Goal: Task Accomplishment & Management: Manage account settings

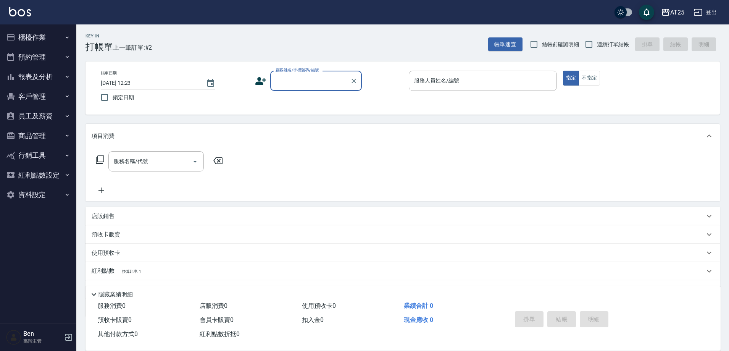
click at [39, 118] on button "員工及薪資" at bounding box center [38, 116] width 70 height 20
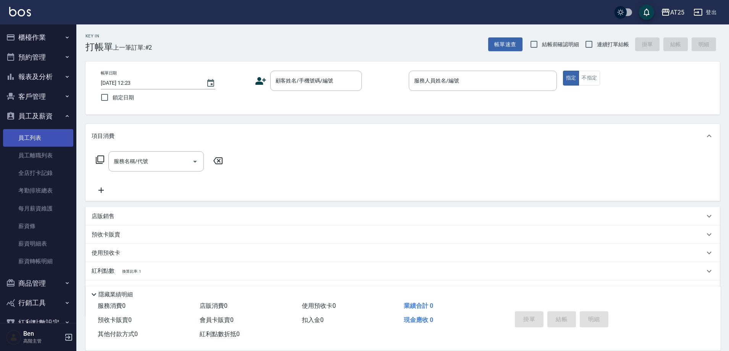
click at [43, 134] on link "員工列表" at bounding box center [38, 138] width 70 height 18
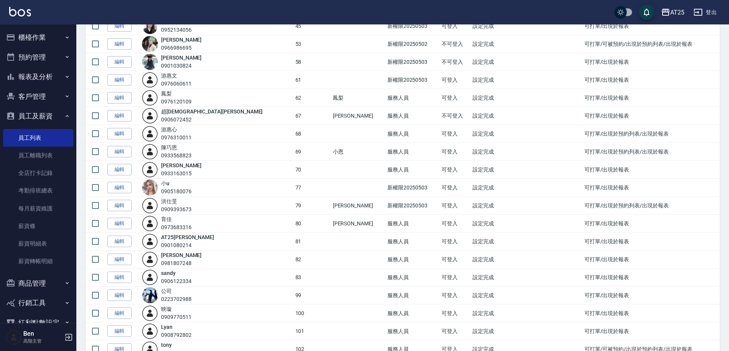
scroll to position [343, 0]
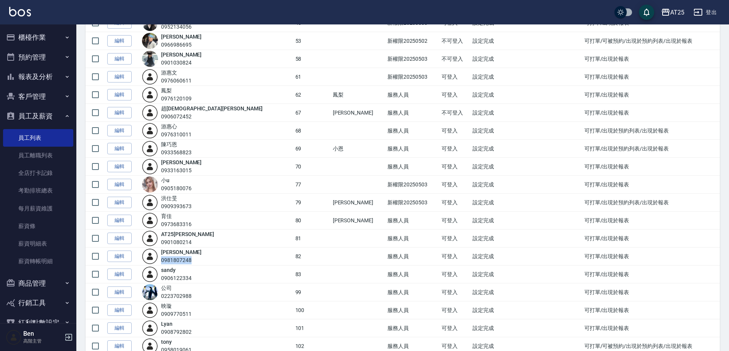
drag, startPoint x: 203, startPoint y: 259, endPoint x: 170, endPoint y: 261, distance: 33.2
click at [170, 261] on div "小曼 0981807248" at bounding box center [217, 256] width 150 height 16
copy div "0981807248"
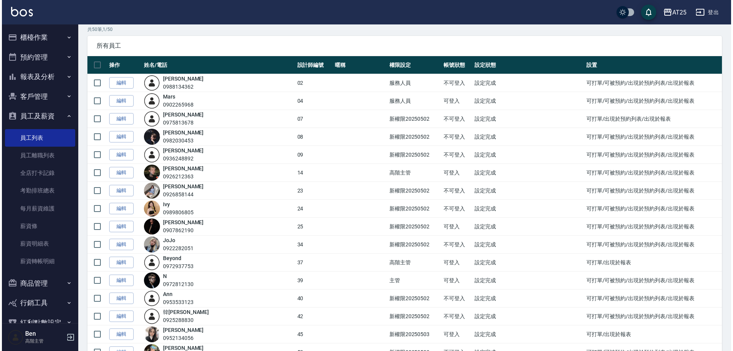
scroll to position [0, 0]
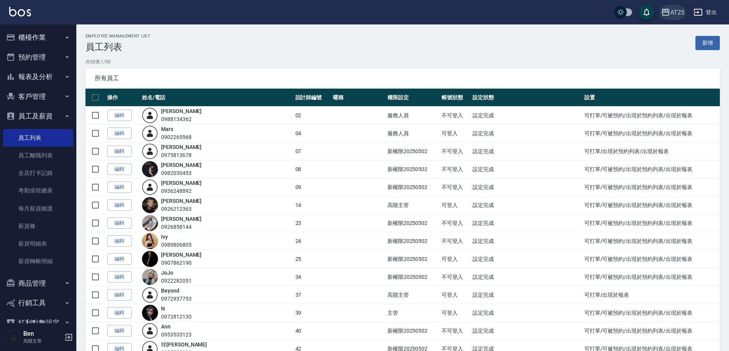
click at [666, 11] on icon "button" at bounding box center [665, 12] width 9 height 9
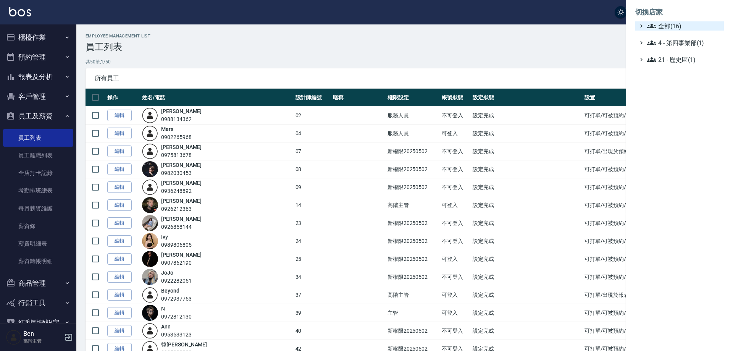
click at [676, 30] on span "全部(16)" at bounding box center [684, 25] width 74 height 9
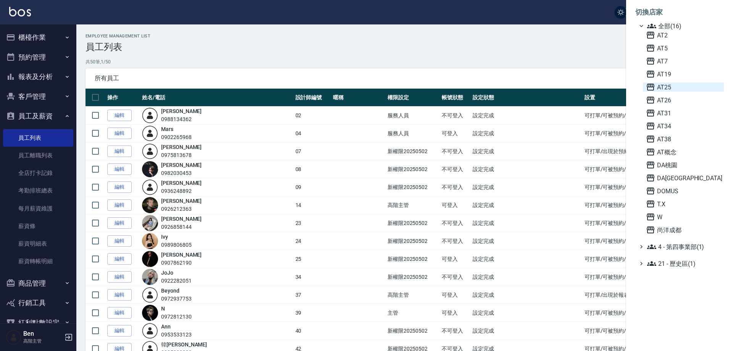
click at [675, 90] on span "AT25" at bounding box center [683, 86] width 75 height 9
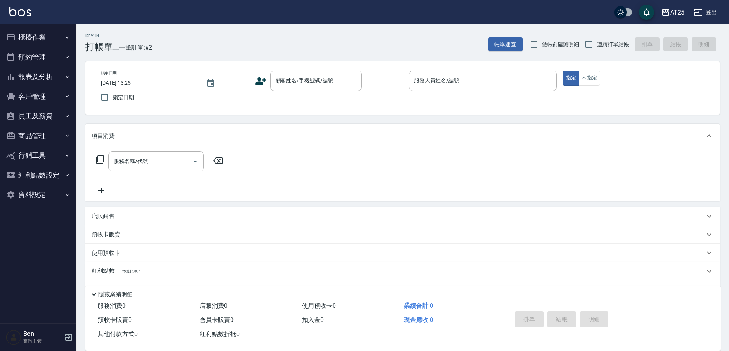
click at [38, 121] on button "員工及薪資" at bounding box center [38, 116] width 70 height 20
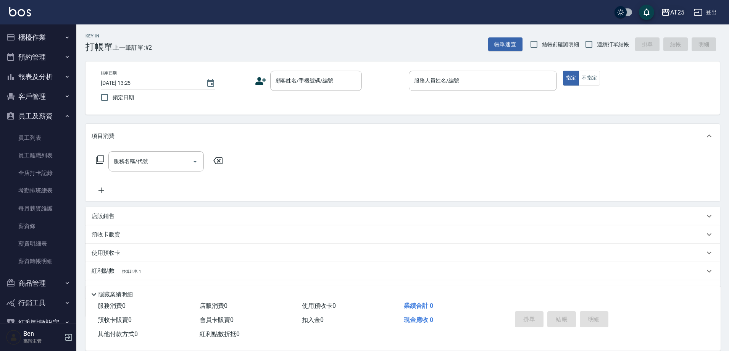
click at [674, 5] on button "AT25" at bounding box center [672, 13] width 29 height 16
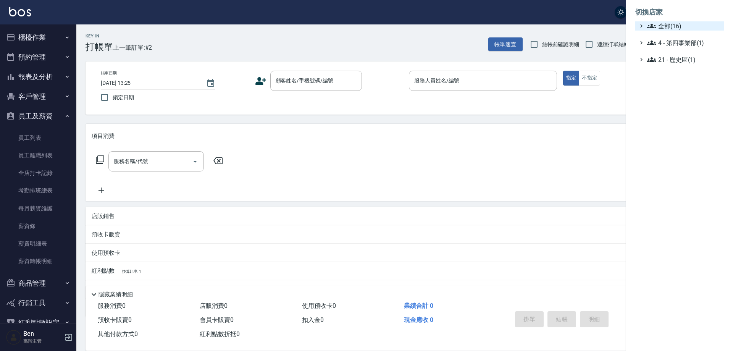
click at [678, 19] on li "切換店家" at bounding box center [679, 12] width 89 height 18
click at [679, 23] on span "全部(16)" at bounding box center [684, 25] width 74 height 9
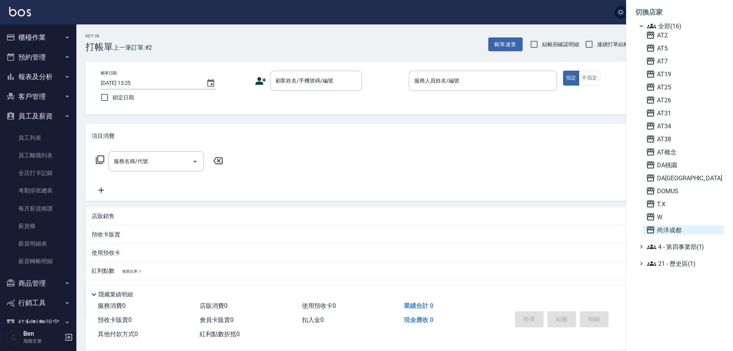
click at [675, 230] on span "尚洋成都" at bounding box center [683, 229] width 75 height 9
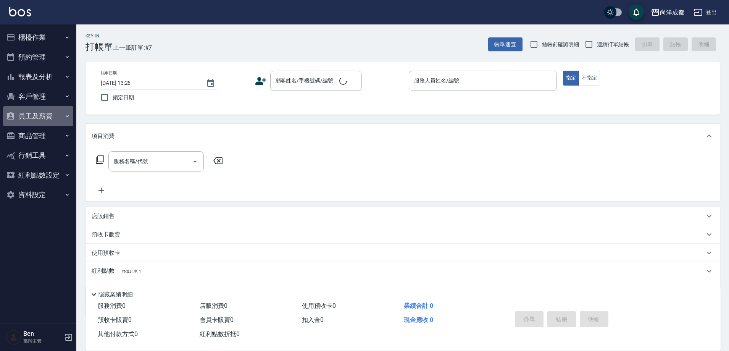
click at [46, 114] on button "員工及薪資" at bounding box center [38, 116] width 70 height 20
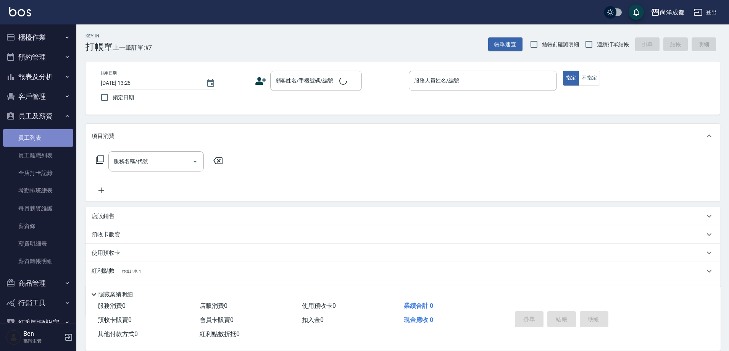
click at [46, 134] on link "員工列表" at bounding box center [38, 138] width 70 height 18
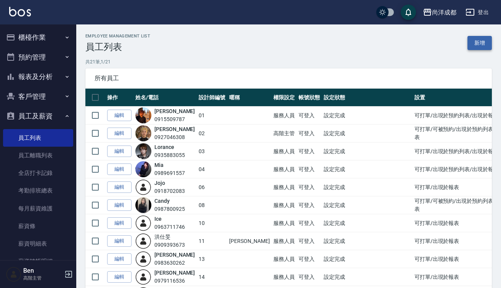
click at [482, 40] on link "新增" at bounding box center [480, 43] width 24 height 14
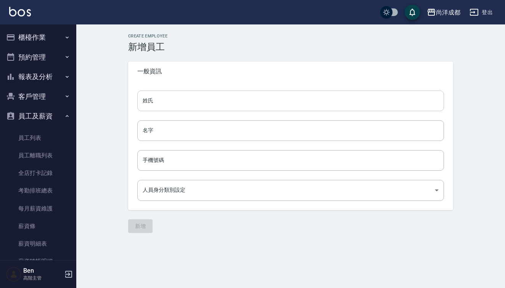
click at [180, 107] on input "姓氏" at bounding box center [290, 100] width 307 height 21
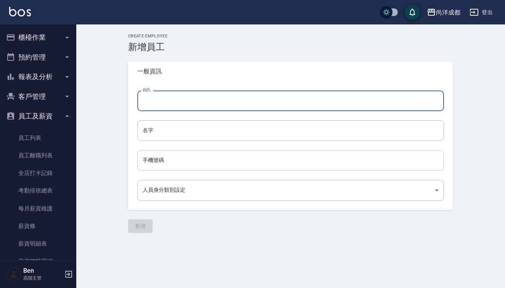
drag, startPoint x: 154, startPoint y: 153, endPoint x: 155, endPoint y: 158, distance: 5.2
click at [154, 153] on div "手機號碼 手機號碼" at bounding box center [290, 160] width 307 height 21
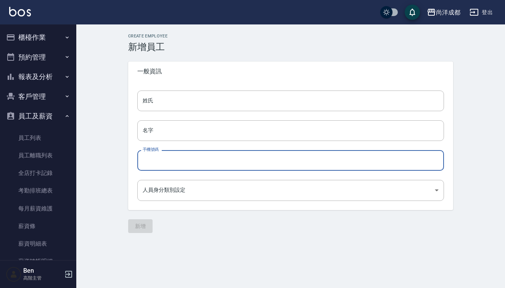
paste input "0981807248"
type input "0981807248"
click at [160, 189] on body "尚洋成都 登出 櫃檯作業 打帳單 帳單列表 掛單列表 座位開單 營業儀表板 現金收支登錄 高階收支登錄 材料自購登錄 每日結帳 排班表 現場電腦打卡 掃碼打卡…" at bounding box center [252, 144] width 505 height 288
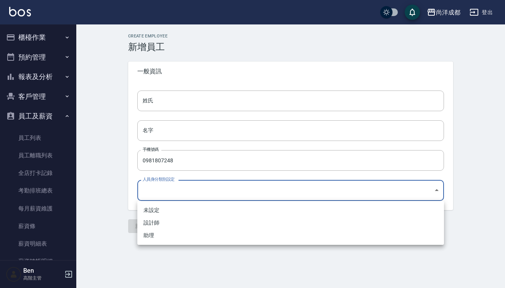
click at [153, 236] on li "助理" at bounding box center [290, 235] width 307 height 13
type input "34083154-2da7-4064-9f8c-cd4fe0b00e87"
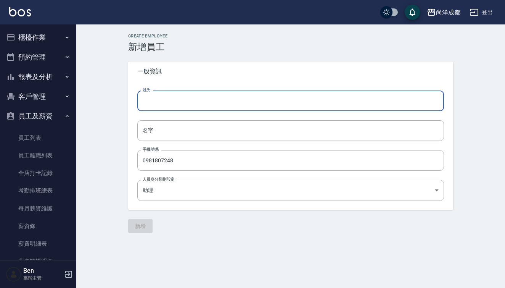
click at [163, 110] on input "姓氏" at bounding box center [290, 100] width 307 height 21
drag, startPoint x: 151, startPoint y: 106, endPoint x: 150, endPoint y: 124, distance: 18.3
click at [151, 106] on input "姓氏" at bounding box center [290, 100] width 307 height 21
paste input "[PERSON_NAME]"
type input "[PERSON_NAME]"
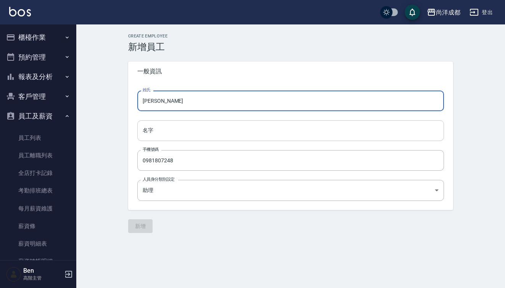
drag, startPoint x: 150, startPoint y: 128, endPoint x: 153, endPoint y: 135, distance: 7.2
click at [150, 128] on input "名字" at bounding box center [290, 130] width 307 height 21
paste input "[PERSON_NAME]"
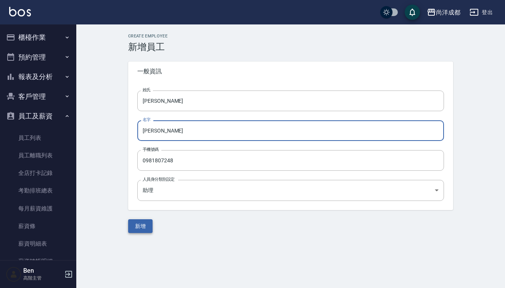
type input "[PERSON_NAME]"
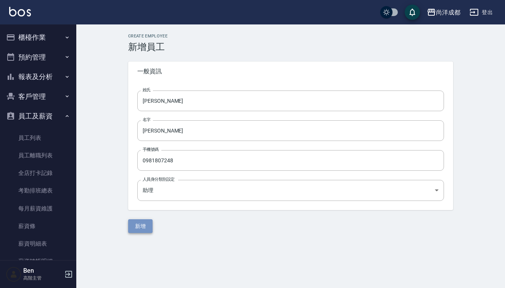
click at [140, 224] on button "新增" at bounding box center [140, 226] width 24 height 14
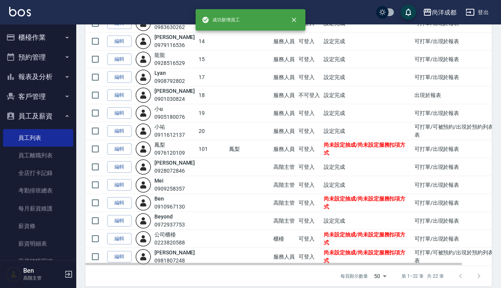
scroll to position [243, 0]
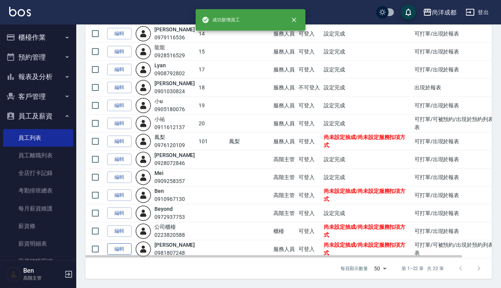
click at [122, 248] on link "編輯" at bounding box center [119, 249] width 24 height 12
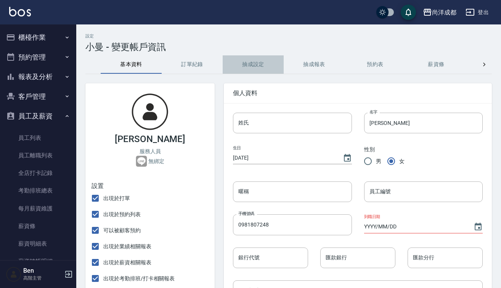
click at [244, 67] on button "抽成設定" at bounding box center [253, 64] width 61 height 18
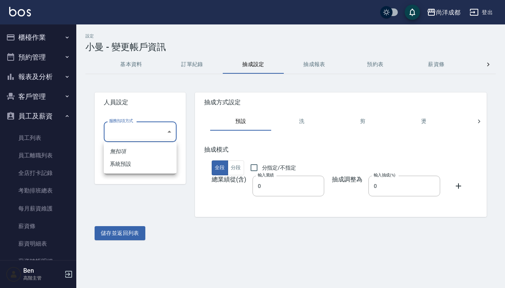
click at [135, 127] on body "尚洋成都 登出 櫃檯作業 打帳單 帳單列表 掛單列表 座位開單 營業儀表板 現金收支登錄 高階收支登錄 材料自購登錄 每日結帳 排班表 現場電腦打卡 掃碼打卡…" at bounding box center [252, 144] width 505 height 288
click at [132, 167] on li "系統預設" at bounding box center [140, 164] width 73 height 13
type input "系統預設"
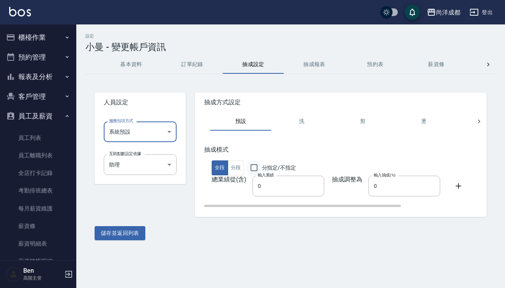
click at [254, 167] on input "分指定/不指定" at bounding box center [254, 167] width 16 height 16
checkbox input "true"
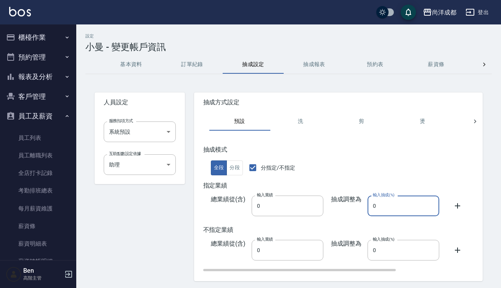
drag, startPoint x: 393, startPoint y: 205, endPoint x: 334, endPoint y: 206, distance: 58.8
click at [334, 206] on div "抽成調整為 輸入抽成(%) 0 輸入抽成(%)" at bounding box center [382, 205] width 116 height 21
drag, startPoint x: 383, startPoint y: 205, endPoint x: 347, endPoint y: 209, distance: 36.1
click at [347, 209] on div "抽成調整為 輸入抽成(%) 50 輸入抽成(%)" at bounding box center [382, 205] width 116 height 21
type input "50"
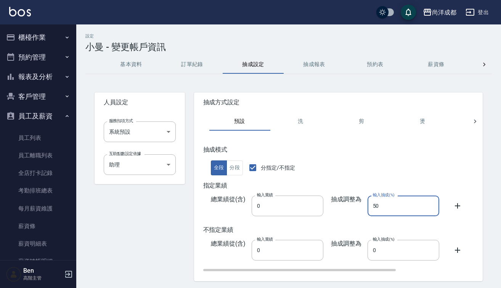
click at [388, 151] on h5 "抽成模式" at bounding box center [393, 150] width 380 height 8
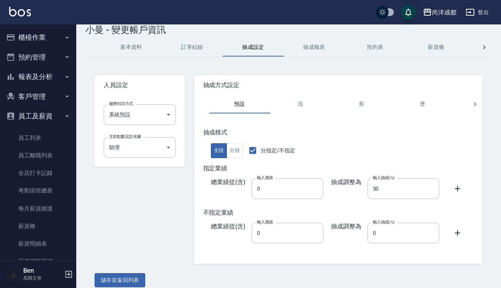
scroll to position [26, 0]
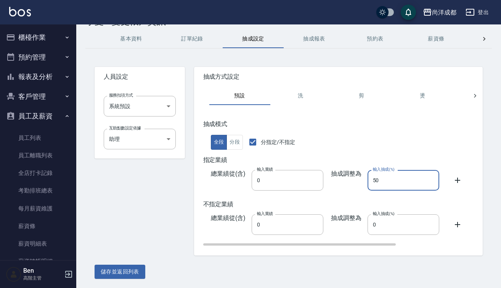
drag, startPoint x: 401, startPoint y: 179, endPoint x: 340, endPoint y: 179, distance: 61.0
click at [340, 179] on div "抽成調整為 輸入抽成(%) 50 輸入抽成(%)" at bounding box center [382, 180] width 116 height 21
click at [346, 230] on div "抽成調整為 輸入抽成(%) 0 輸入抽成(%)" at bounding box center [382, 224] width 116 height 21
paste input "5"
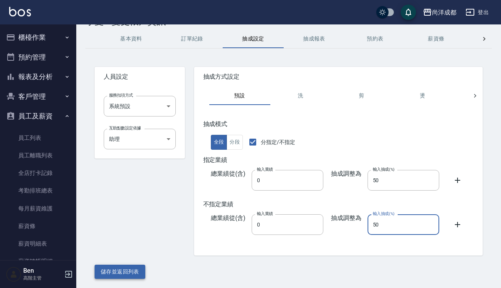
type input "50"
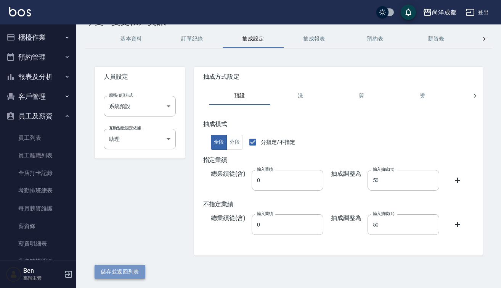
click at [108, 274] on button "儲存並返回列表" at bounding box center [120, 271] width 51 height 14
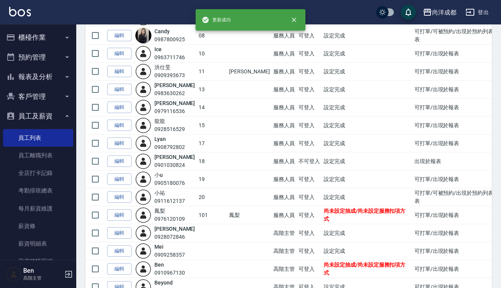
scroll to position [243, 0]
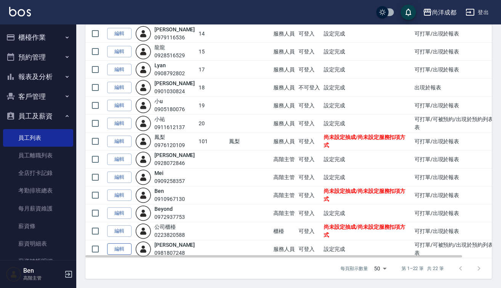
click at [119, 251] on link "編輯" at bounding box center [119, 249] width 24 height 12
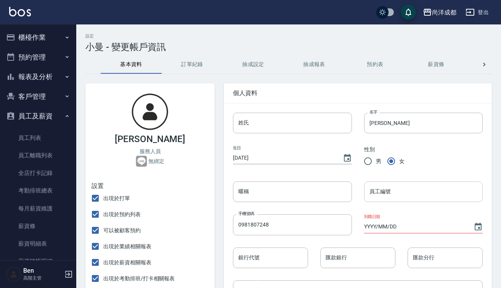
click at [393, 193] on input "員工編號" at bounding box center [423, 191] width 119 height 21
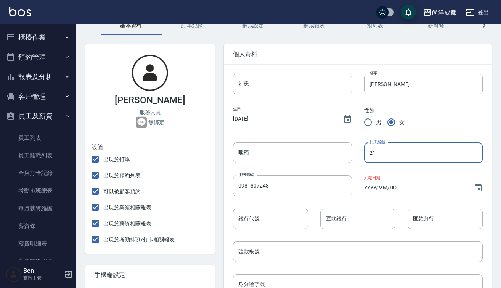
scroll to position [305, 0]
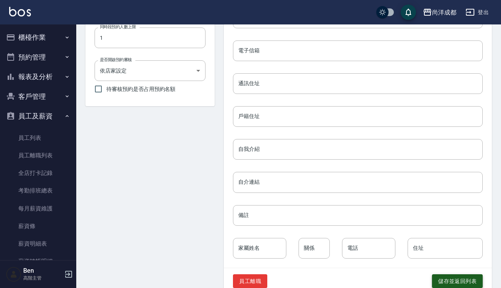
type input "21"
click at [450, 281] on button "儲存並返回列表" at bounding box center [457, 281] width 51 height 14
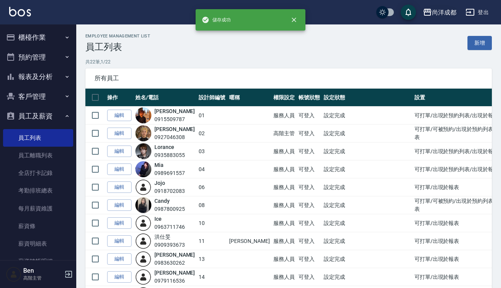
click at [449, 10] on div "尚洋成都" at bounding box center [444, 13] width 24 height 10
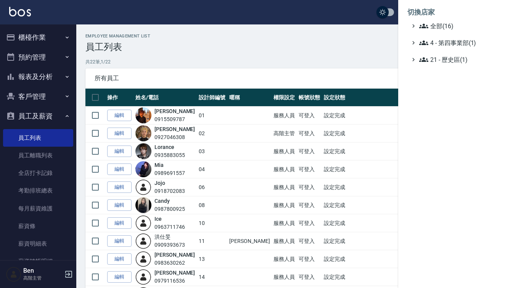
click at [449, 21] on li "切換店家" at bounding box center [451, 12] width 89 height 18
click at [452, 21] on li "切換店家" at bounding box center [451, 12] width 89 height 18
click at [461, 23] on span "全部(16)" at bounding box center [456, 25] width 74 height 9
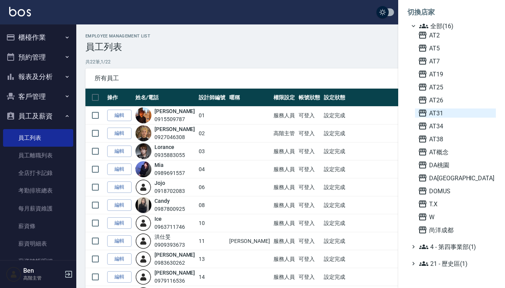
click at [448, 112] on span "AT31" at bounding box center [455, 112] width 75 height 9
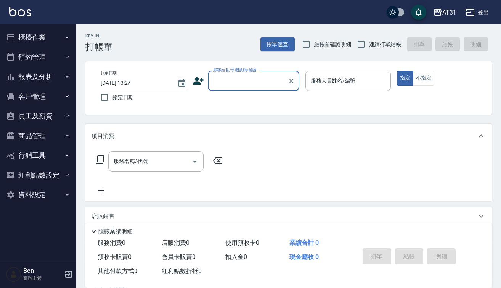
click at [38, 115] on button "員工及薪資" at bounding box center [38, 116] width 70 height 20
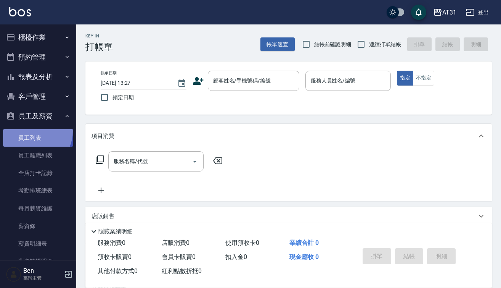
click at [34, 131] on link "員工列表" at bounding box center [38, 138] width 70 height 18
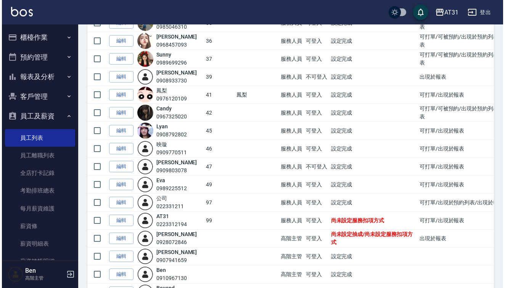
scroll to position [229, 0]
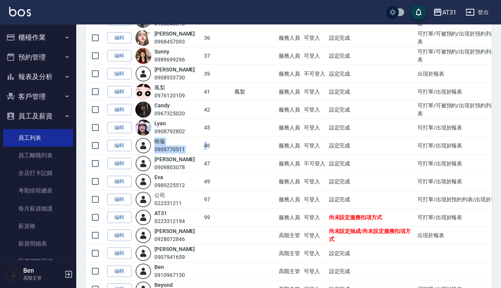
drag, startPoint x: 155, startPoint y: 140, endPoint x: 197, endPoint y: 143, distance: 42.1
click at [199, 143] on tr "編輯 映璇 0909770511 46 服務人員 可登入 設定完成 可打單/出現於報表" at bounding box center [304, 146] width 439 height 18
click at [185, 145] on div "0909770511" at bounding box center [170, 149] width 31 height 8
click at [155, 143] on div "映璇 0909770511" at bounding box center [167, 145] width 65 height 16
drag, startPoint x: 157, startPoint y: 142, endPoint x: 194, endPoint y: 145, distance: 36.7
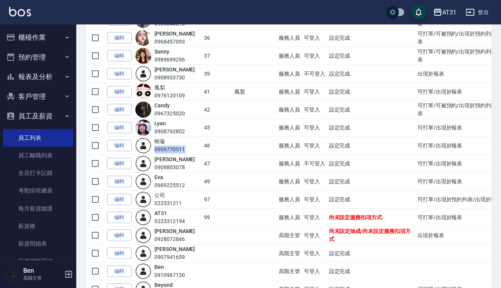
click at [194, 145] on tr "編輯 映璇 0909770511 46 服務人員 可登入 設定完成 可打單/出現於報表" at bounding box center [304, 146] width 439 height 18
copy div "0909770511"
click at [449, 13] on div "AT31" at bounding box center [450, 13] width 14 height 10
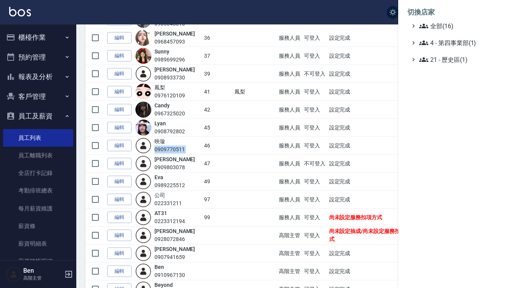
click at [443, 22] on span "全部(16)" at bounding box center [456, 25] width 74 height 9
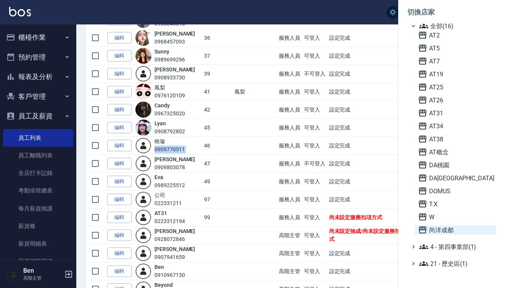
click at [437, 228] on span "尚洋成都" at bounding box center [455, 229] width 75 height 9
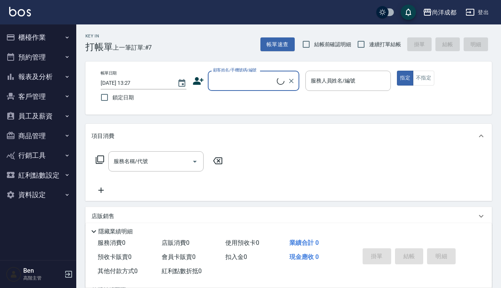
click at [35, 121] on button "員工及薪資" at bounding box center [38, 116] width 70 height 20
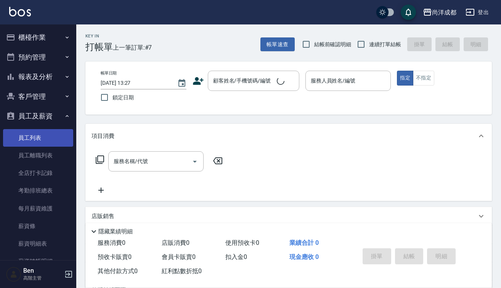
click at [37, 135] on link "員工列表" at bounding box center [38, 138] width 70 height 18
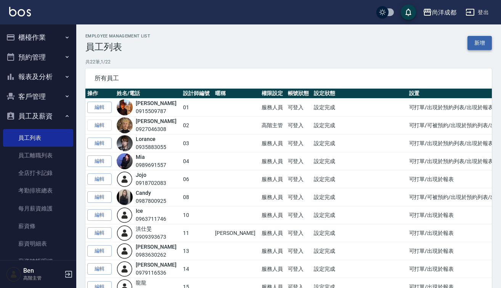
click at [481, 46] on link "新增" at bounding box center [480, 43] width 24 height 14
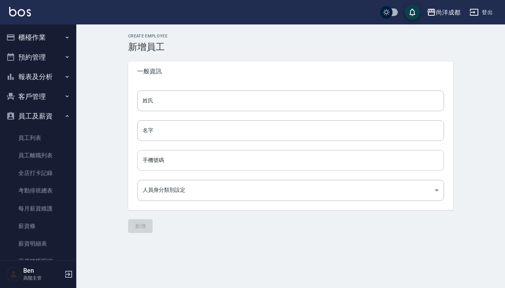
click at [158, 163] on input "手機號碼" at bounding box center [290, 160] width 307 height 21
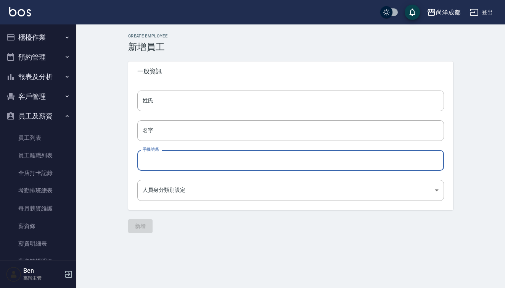
paste input "0909770511"
type input "0909770511"
click at [151, 188] on body "尚洋成都 登出 櫃檯作業 打帳單 帳單列表 掛單列表 座位開單 營業儀表板 現金收支登錄 高階收支登錄 材料自購登錄 每日結帳 排班表 現場電腦打卡 掃碼打卡…" at bounding box center [252, 144] width 505 height 288
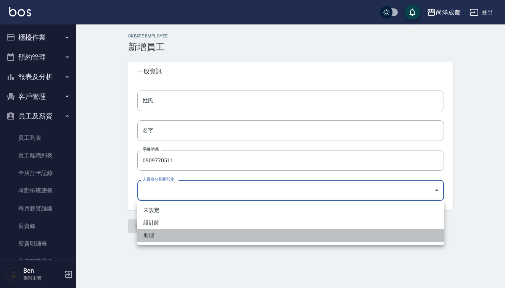
click at [147, 237] on li "助理" at bounding box center [290, 235] width 307 height 13
type input "34083154-2da7-4064-9f8c-cd4fe0b00e87"
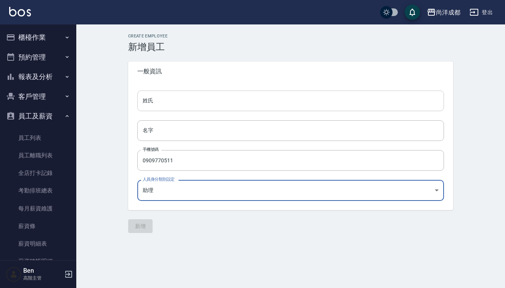
click at [156, 100] on input "姓氏" at bounding box center [290, 100] width 307 height 21
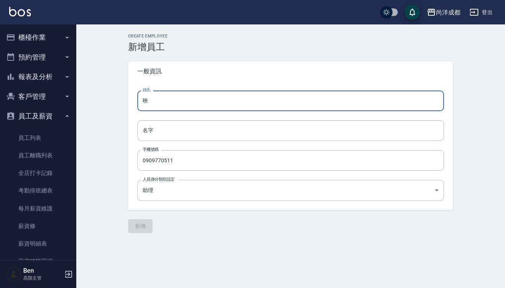
drag, startPoint x: 162, startPoint y: 101, endPoint x: 137, endPoint y: 100, distance: 24.8
click at [137, 100] on input "映" at bounding box center [290, 100] width 307 height 21
type input "映璇"
drag, startPoint x: 155, startPoint y: 103, endPoint x: 128, endPoint y: 103, distance: 26.3
click at [129, 103] on div "姓氏 映璇 姓氏 名字 名字 手機號碼 0909770511 手機號碼 人員身分類別設定 助理 34083154-2da7-4064-9f8c-cd4fe0b…" at bounding box center [290, 145] width 325 height 129
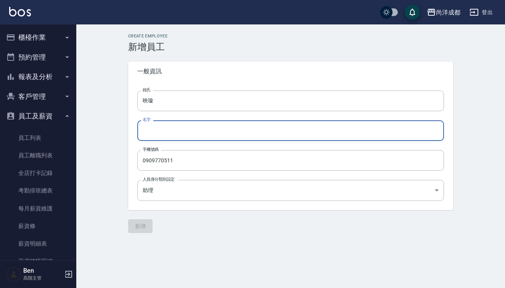
click at [168, 129] on input "名字" at bounding box center [290, 130] width 307 height 21
paste input "映璇"
type input "映璇"
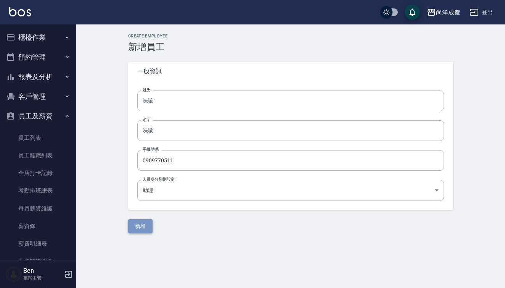
click at [143, 222] on button "新增" at bounding box center [140, 226] width 24 height 14
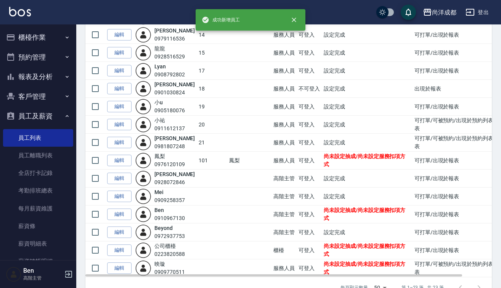
scroll to position [261, 0]
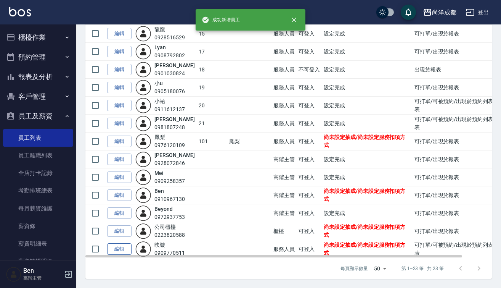
click at [120, 248] on link "編輯" at bounding box center [119, 249] width 24 height 12
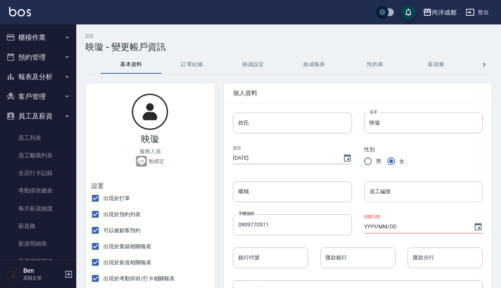
click at [385, 198] on input "員工編號" at bounding box center [423, 191] width 119 height 21
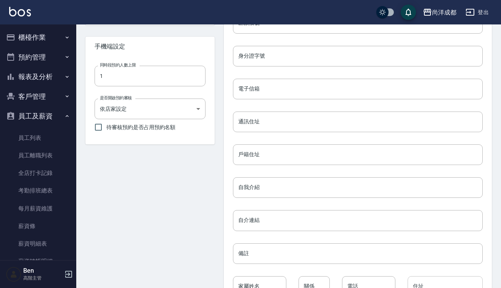
scroll to position [321, 0]
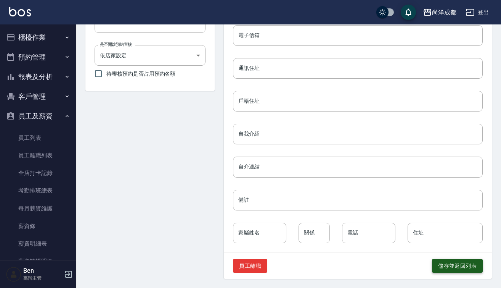
type input "22"
click at [447, 266] on button "儲存並返回列表" at bounding box center [457, 266] width 51 height 14
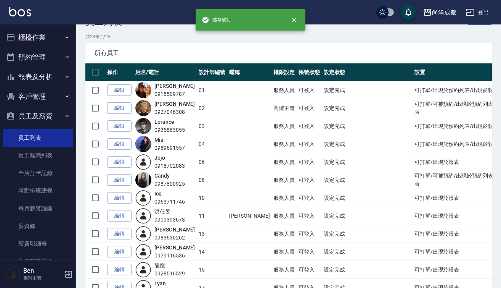
scroll to position [261, 0]
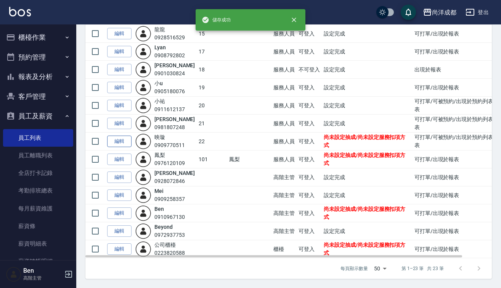
click at [123, 143] on link "編輯" at bounding box center [119, 141] width 24 height 12
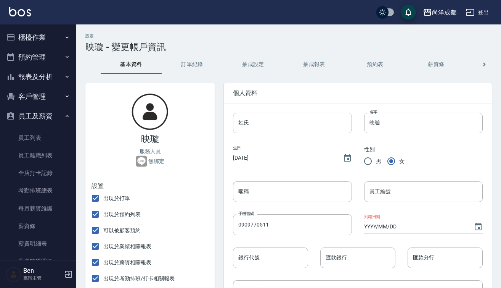
type input "22"
click at [247, 65] on button "抽成設定" at bounding box center [253, 64] width 61 height 18
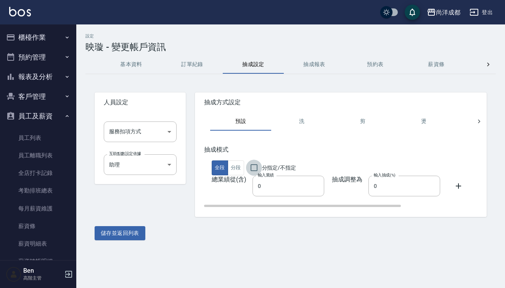
drag, startPoint x: 254, startPoint y: 167, endPoint x: 315, endPoint y: 167, distance: 61.0
click at [255, 167] on input "分指定/不指定" at bounding box center [254, 167] width 16 height 16
checkbox input "true"
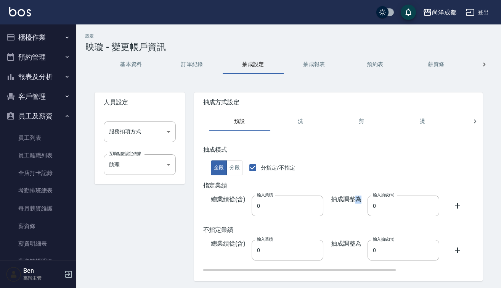
click at [353, 203] on span "抽成調整為" at bounding box center [346, 205] width 31 height 21
click at [335, 208] on div "抽成調整為 輸入抽成(%) 0 輸入抽成(%)" at bounding box center [382, 205] width 116 height 21
drag, startPoint x: 337, startPoint y: 208, endPoint x: 331, endPoint y: 210, distance: 6.7
click at [330, 209] on div "抽成調整為 輸入抽成(%) 50 輸入抽成(%)" at bounding box center [382, 205] width 116 height 21
type input "50"
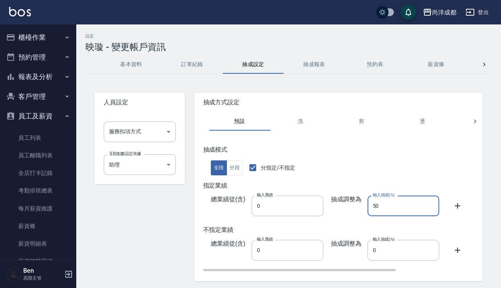
drag, startPoint x: 358, startPoint y: 250, endPoint x: 330, endPoint y: 248, distance: 28.7
click at [338, 251] on div "抽成調整為 輸入抽成(%) 0 輸入抽成(%)" at bounding box center [382, 250] width 116 height 21
paste input "5"
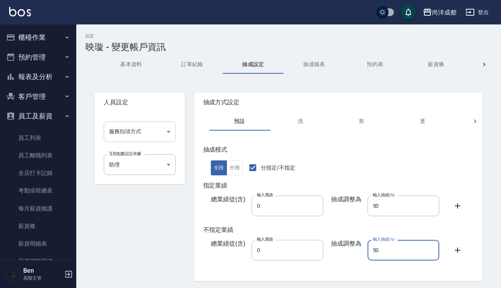
type input "50"
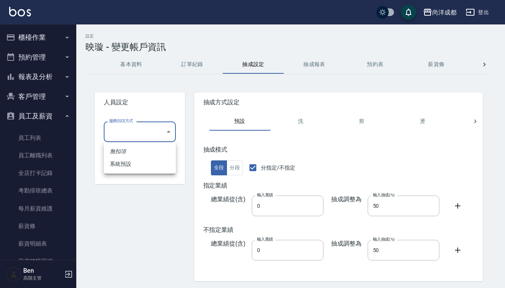
click at [125, 133] on body "尚洋成都 登出 櫃檯作業 打帳單 帳單列表 掛單列表 座位開單 營業儀表板 現金收支登錄 高階收支登錄 材料自購登錄 每日結帳 排班表 現場電腦打卡 掃碼打卡…" at bounding box center [252, 156] width 505 height 313
click at [130, 168] on li "系統預設" at bounding box center [140, 164] width 72 height 13
type input "系統預設"
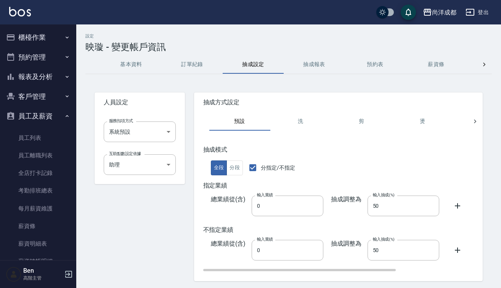
scroll to position [26, 0]
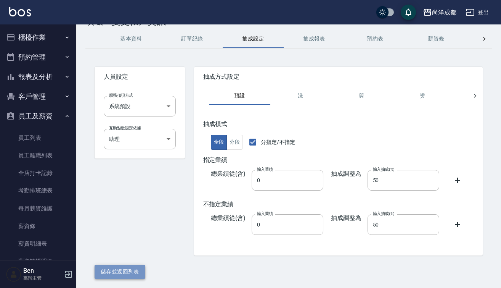
click at [122, 266] on button "儲存並返回列表" at bounding box center [120, 271] width 51 height 14
